Goal: Transaction & Acquisition: Book appointment/travel/reservation

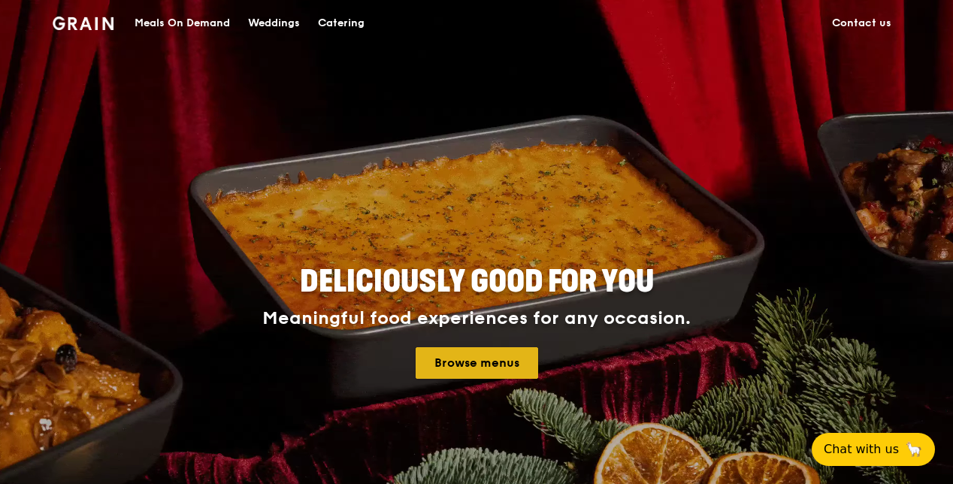
click at [488, 358] on link "Browse menus" at bounding box center [477, 363] width 123 height 32
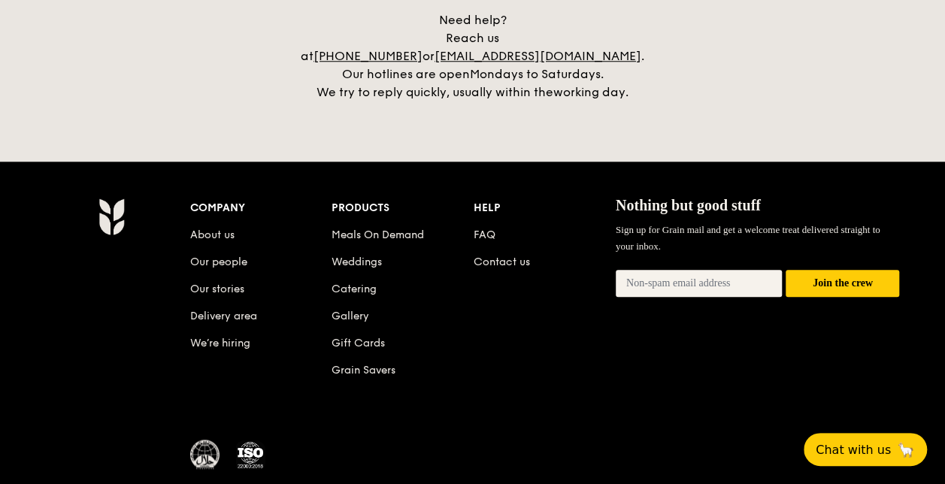
scroll to position [3591, 0]
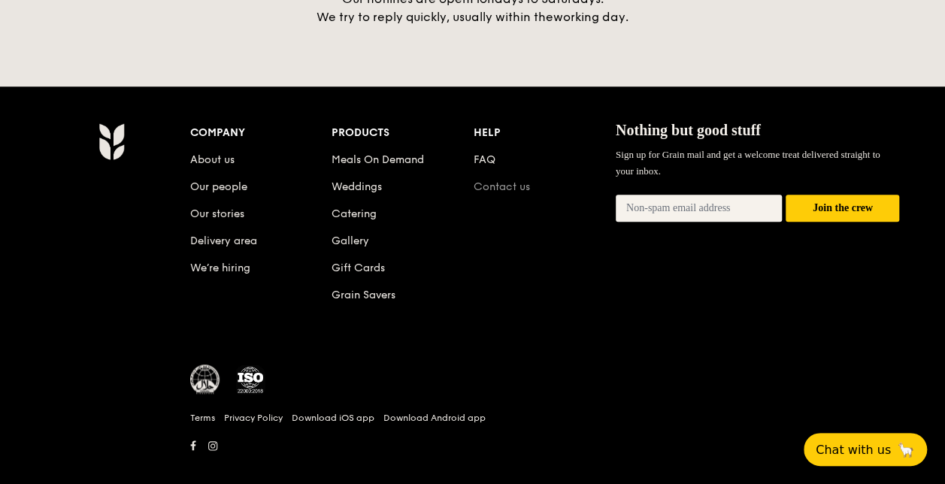
click at [505, 180] on link "Contact us" at bounding box center [502, 186] width 56 height 13
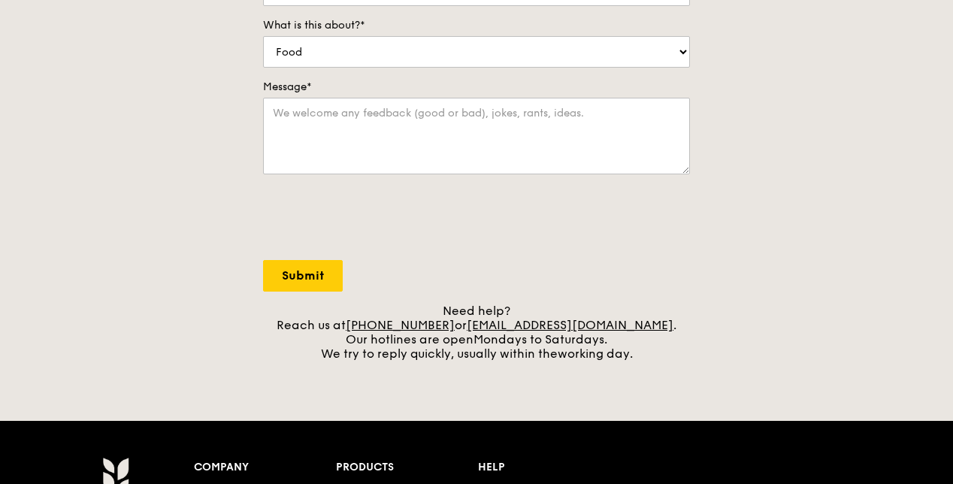
scroll to position [376, 0]
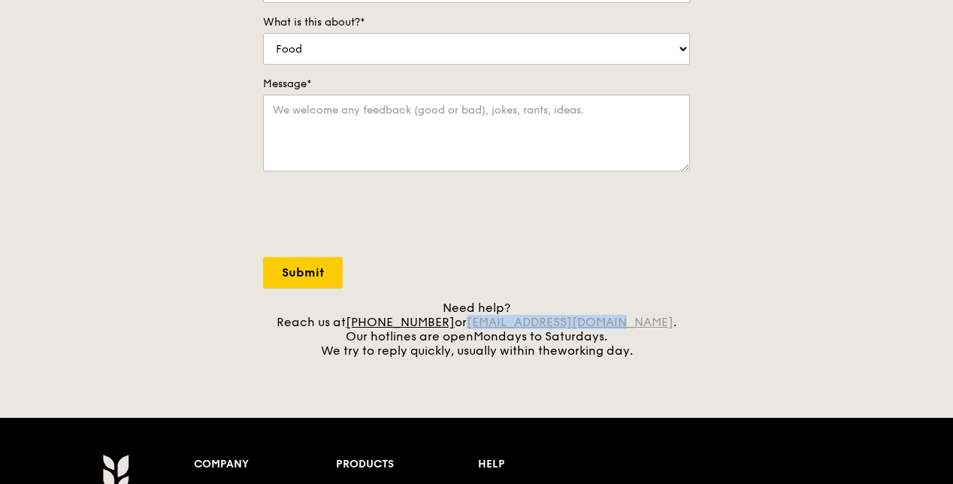
drag, startPoint x: 636, startPoint y: 324, endPoint x: 491, endPoint y: 326, distance: 145.1
click at [491, 326] on div "Need help? Reach us at [PHONE_NUMBER] or [EMAIL_ADDRESS][DOMAIN_NAME] . Our hot…" at bounding box center [476, 329] width 427 height 57
copy link "[EMAIL_ADDRESS][DOMAIN_NAME]"
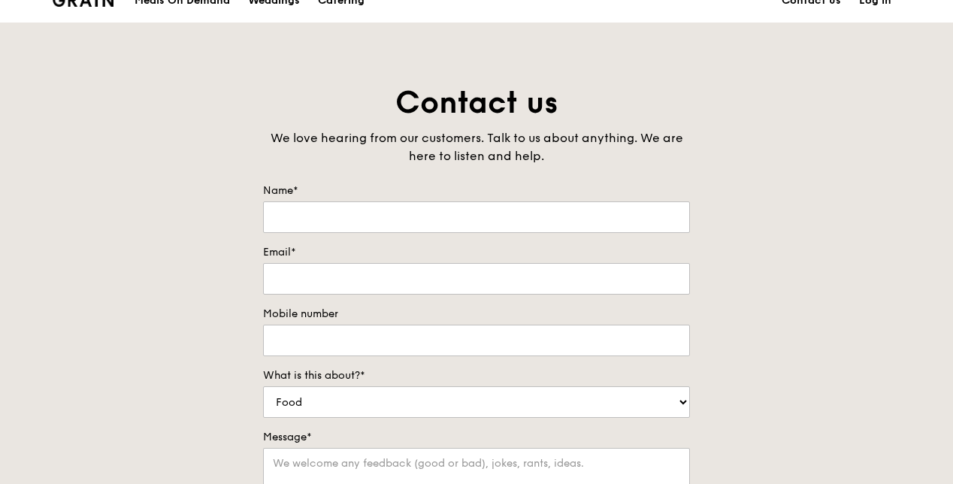
scroll to position [0, 0]
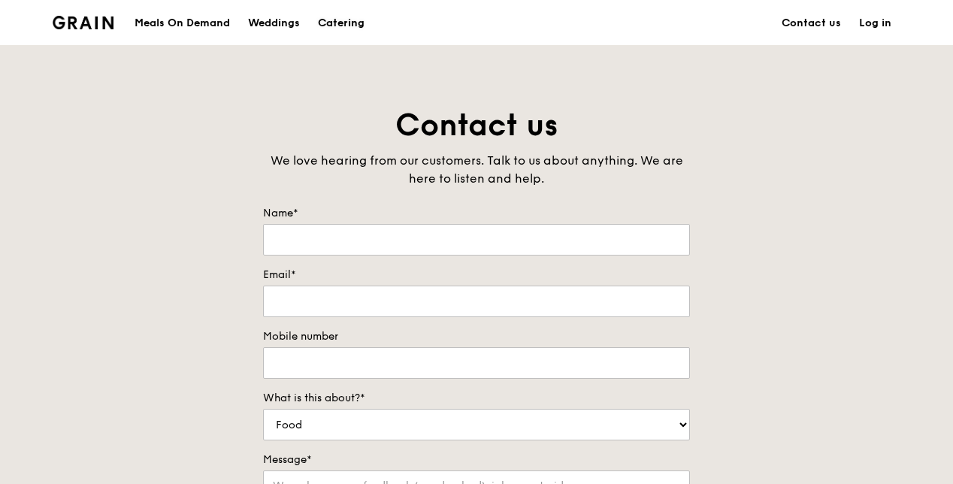
click at [355, 18] on div "Catering" at bounding box center [341, 23] width 47 height 45
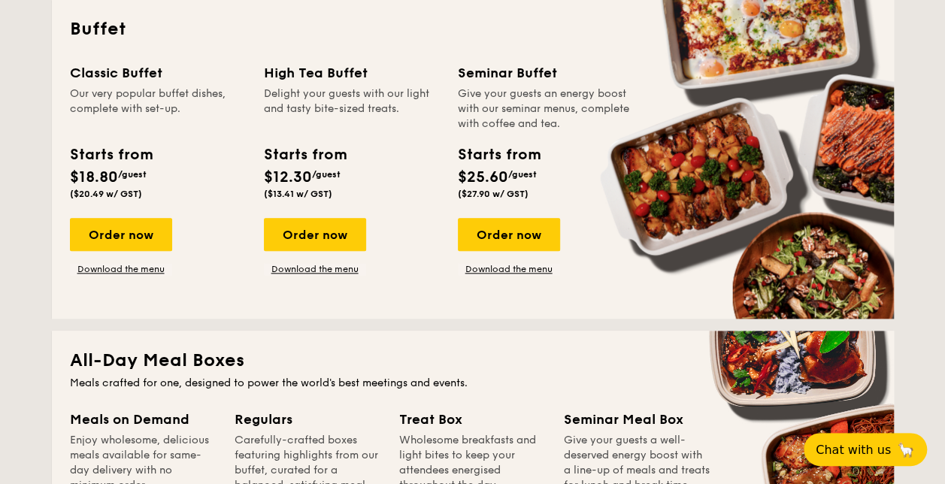
scroll to position [526, 0]
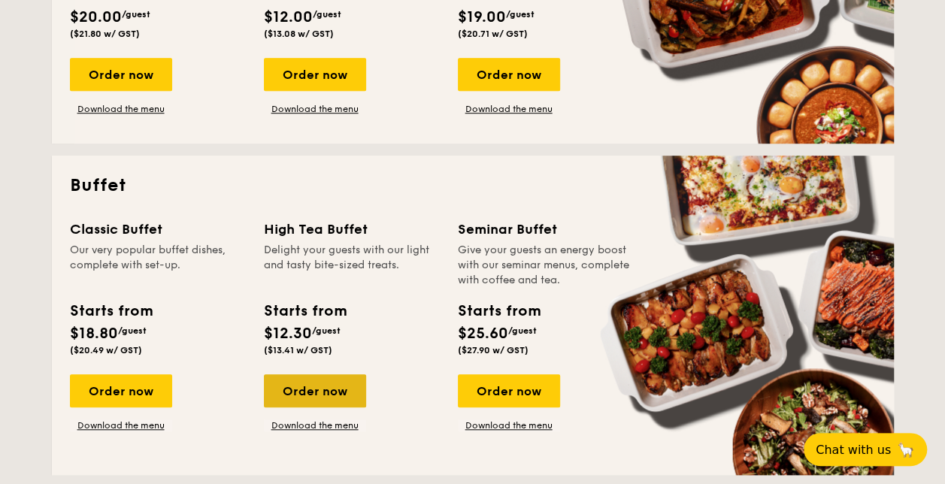
click at [348, 387] on div "Order now" at bounding box center [315, 390] width 102 height 33
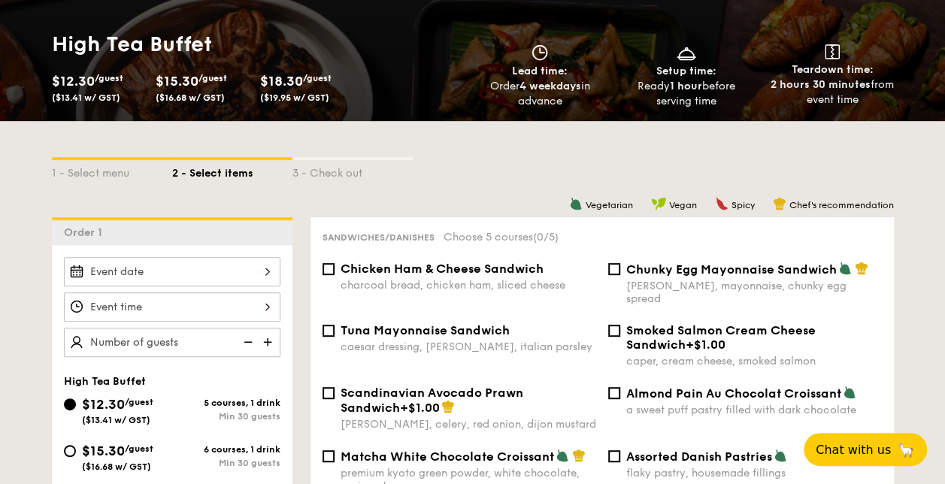
scroll to position [226, 0]
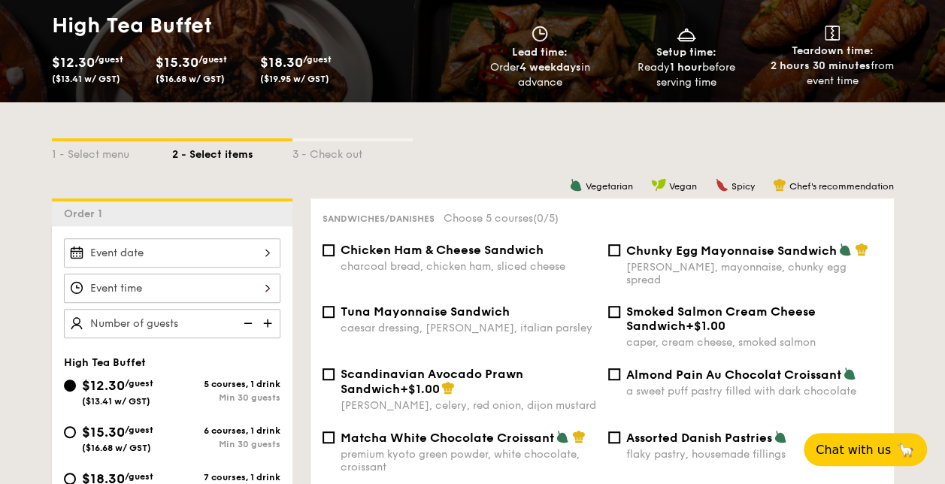
click at [252, 250] on div at bounding box center [172, 252] width 217 height 29
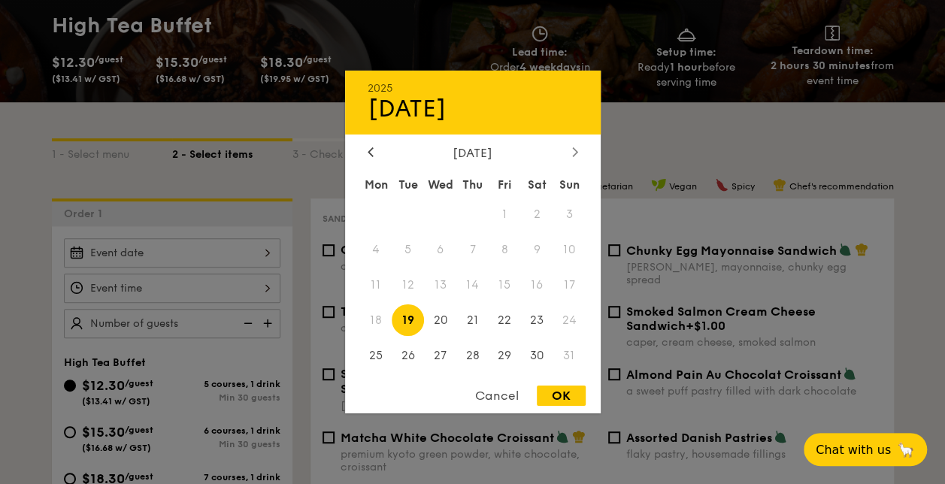
click at [574, 150] on icon at bounding box center [575, 152] width 6 height 10
click at [438, 247] on span "10" at bounding box center [440, 250] width 32 height 32
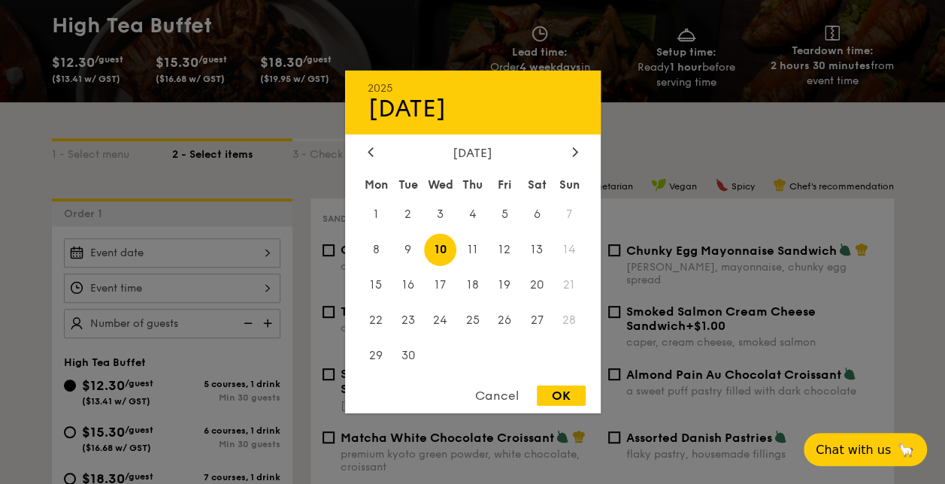
click at [362, 152] on div "September 2025" at bounding box center [473, 153] width 256 height 14
click at [365, 153] on div at bounding box center [371, 153] width 14 height 14
click at [571, 155] on div at bounding box center [575, 153] width 14 height 14
click at [510, 400] on div "Cancel" at bounding box center [497, 396] width 74 height 20
